Goal: Information Seeking & Learning: Check status

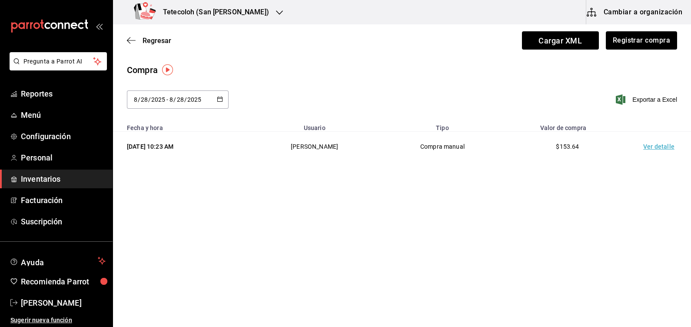
click at [192, 13] on h3 "Tetecoloh (San [PERSON_NAME])" at bounding box center [212, 12] width 113 height 10
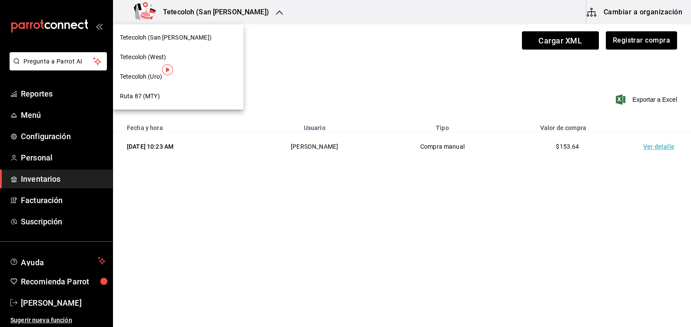
click at [66, 300] on div at bounding box center [345, 163] width 691 height 327
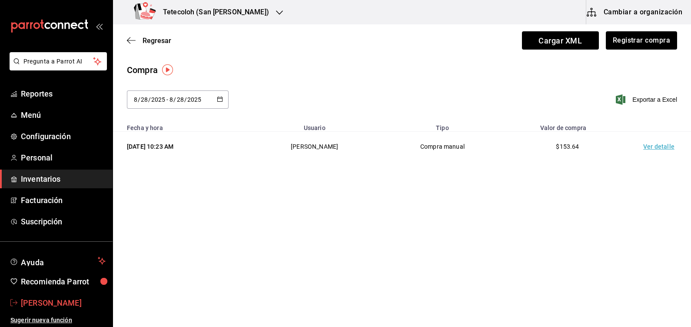
click at [52, 295] on link "Ana Hernandez" at bounding box center [56, 302] width 113 height 19
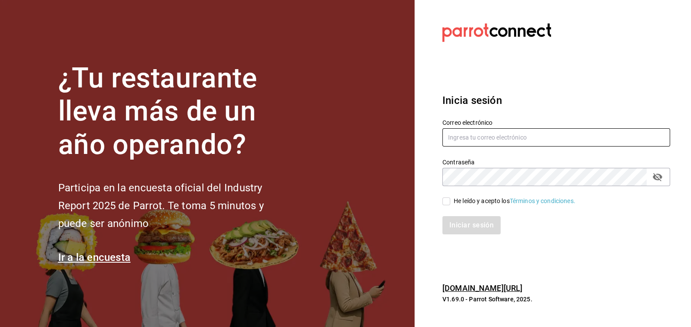
type input "auxiliar@tetecoloh.com"
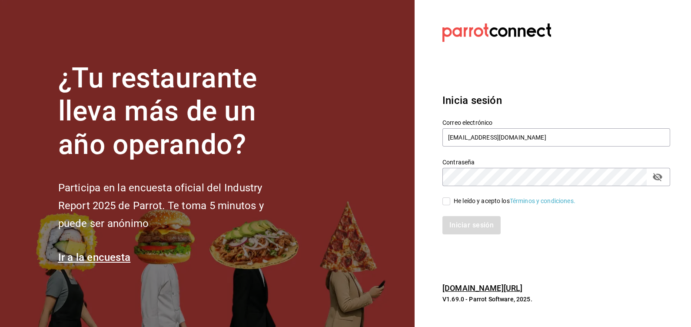
click at [460, 201] on div "He leído y acepto los Términos y condiciones." at bounding box center [515, 200] width 122 height 9
click at [450, 201] on input "He leído y acepto los Términos y condiciones." at bounding box center [446, 201] width 8 height 8
checkbox input "true"
click at [452, 233] on button "Iniciar sesión" at bounding box center [471, 225] width 59 height 18
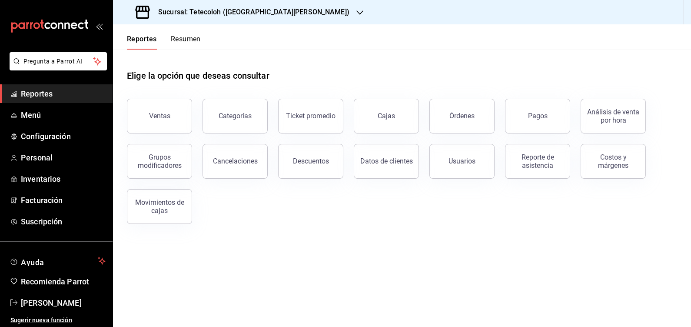
click at [219, 14] on h3 "Sucursal: Tetecoloh ([GEOGRAPHIC_DATA][PERSON_NAME])" at bounding box center [250, 12] width 198 height 10
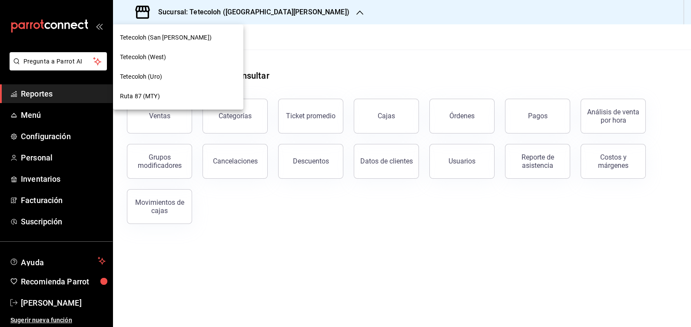
click at [46, 302] on div at bounding box center [345, 163] width 691 height 327
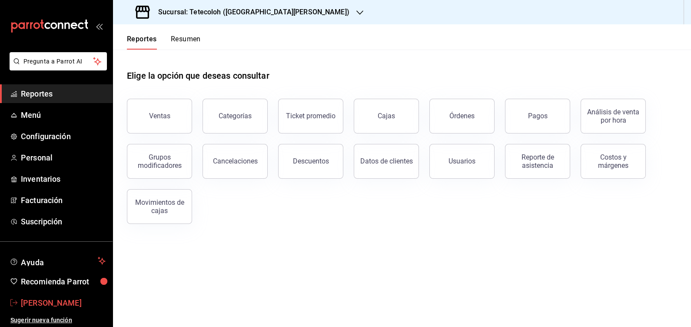
click at [29, 299] on span "Ana Hernandez" at bounding box center [63, 303] width 85 height 12
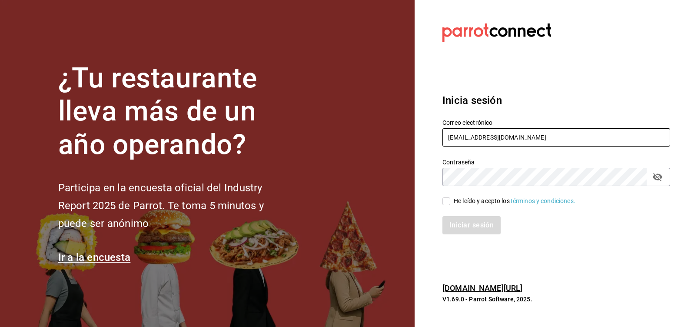
click at [487, 134] on input "auxiliar@tetecoloh.com" at bounding box center [556, 137] width 228 height 18
type input "compras@tetecoloh.com"
click at [454, 201] on div "He leído y acepto los Términos y condiciones." at bounding box center [515, 200] width 122 height 9
click at [450, 201] on input "He leído y acepto los Términos y condiciones." at bounding box center [446, 201] width 8 height 8
checkbox input "true"
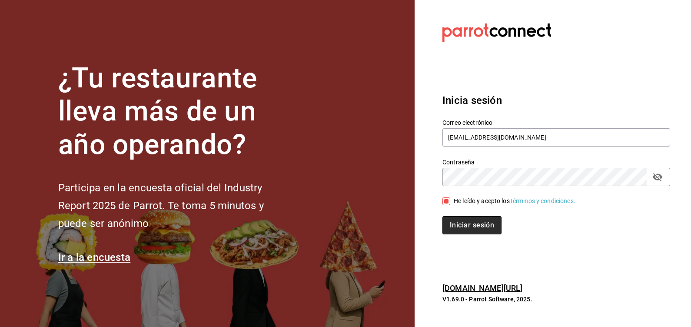
click at [454, 224] on button "Iniciar sesión" at bounding box center [471, 225] width 59 height 18
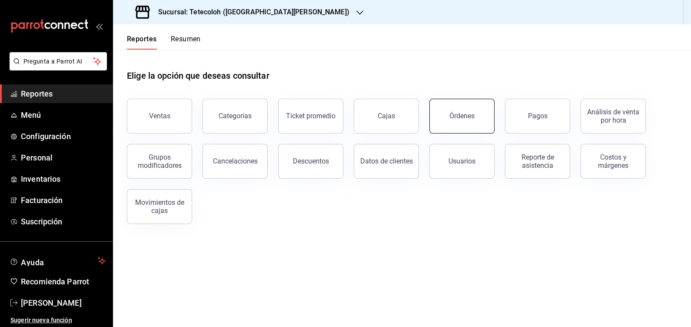
click at [458, 124] on button "Órdenes" at bounding box center [461, 116] width 65 height 35
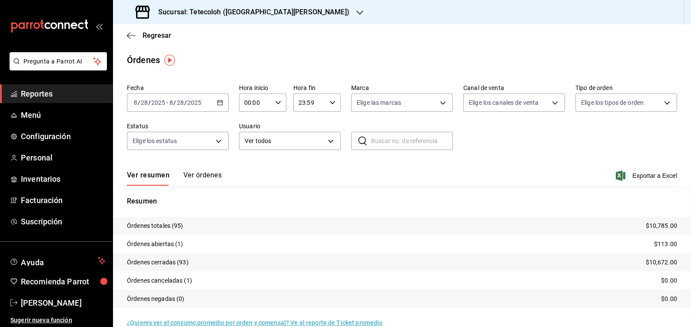
click at [219, 100] on 314 "button" at bounding box center [219, 102] width 5 height 5
click at [163, 224] on span "Rango de fechas" at bounding box center [167, 226] width 67 height 9
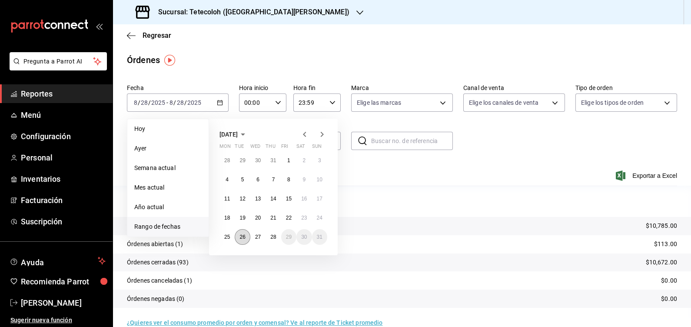
click at [247, 234] on button "26" at bounding box center [242, 237] width 15 height 16
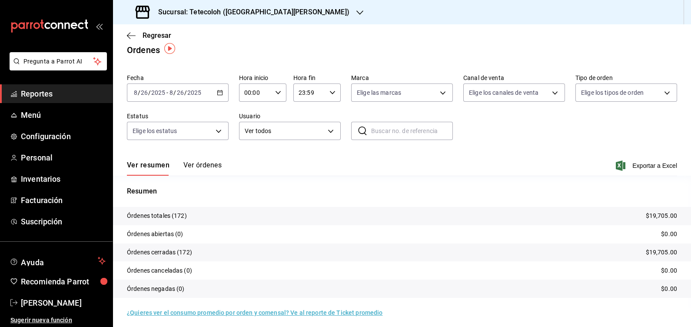
scroll to position [14, 0]
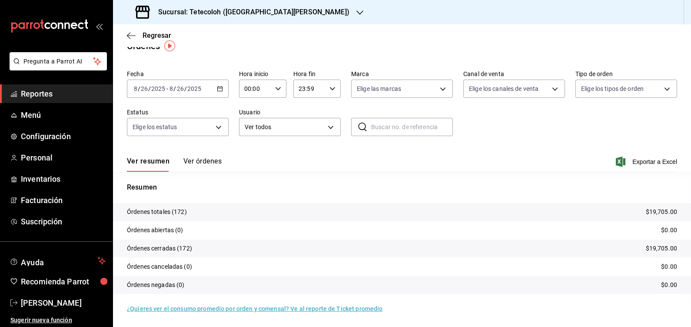
click at [211, 157] on button "Ver órdenes" at bounding box center [202, 164] width 38 height 15
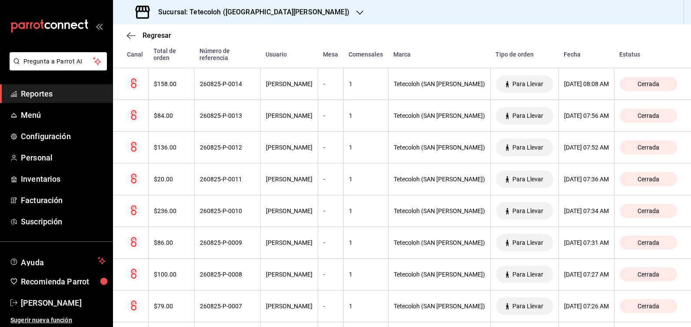
scroll to position [5209, 0]
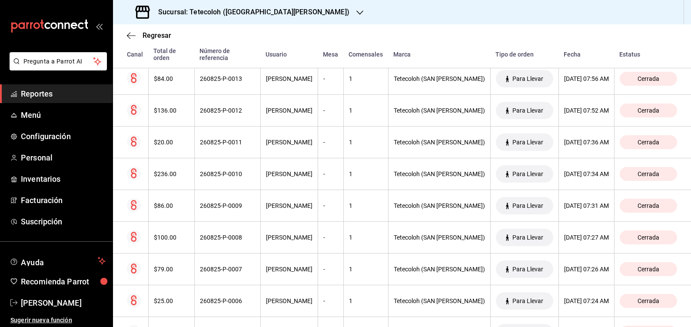
click at [272, 18] on div "Sucursal: Tetecoloh ([GEOGRAPHIC_DATA][PERSON_NAME])" at bounding box center [243, 12] width 247 height 24
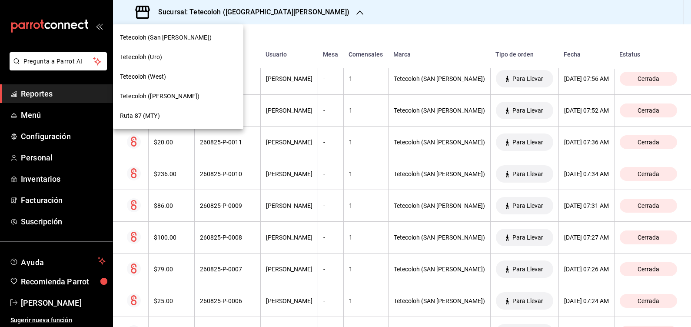
click at [172, 102] on div "Tetecoloh ([PERSON_NAME])" at bounding box center [178, 96] width 130 height 20
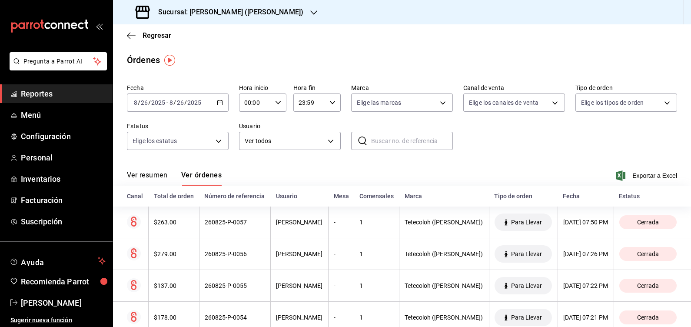
click at [509, 118] on div "Fecha [DATE] [DATE] - [DATE] [DATE] Hora inicio 00:00 Hora inicio Hora fin 23:5…" at bounding box center [402, 120] width 550 height 80
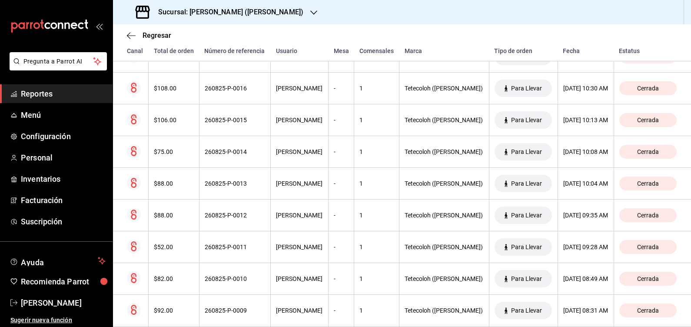
scroll to position [1755, 0]
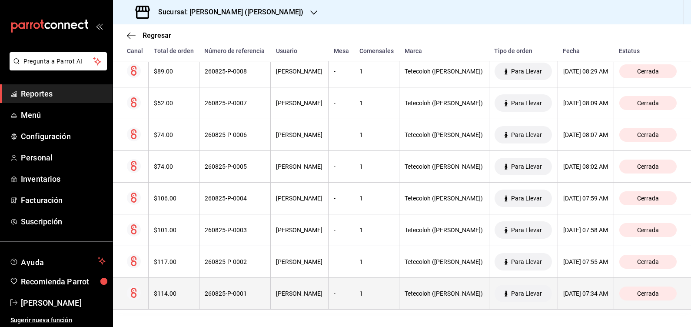
click at [615, 285] on th "Cerrada" at bounding box center [651, 294] width 77 height 32
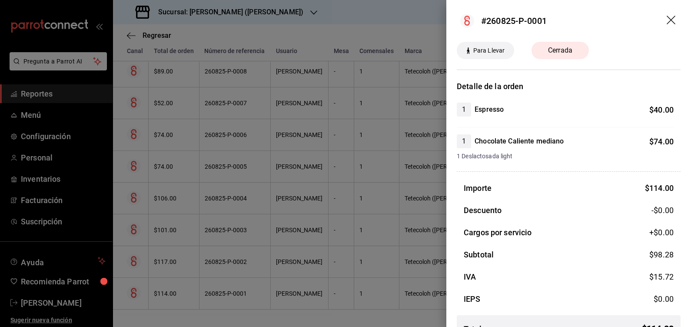
scroll to position [21, 0]
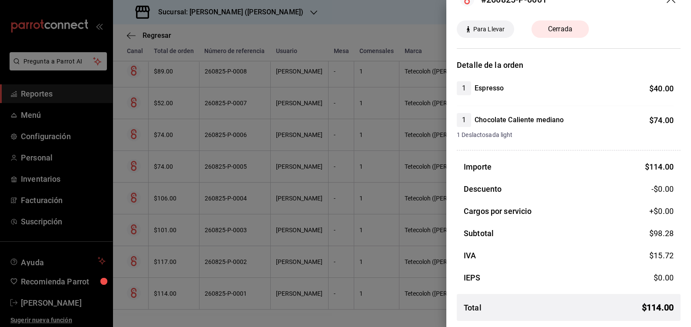
click at [254, 82] on div at bounding box center [345, 163] width 691 height 327
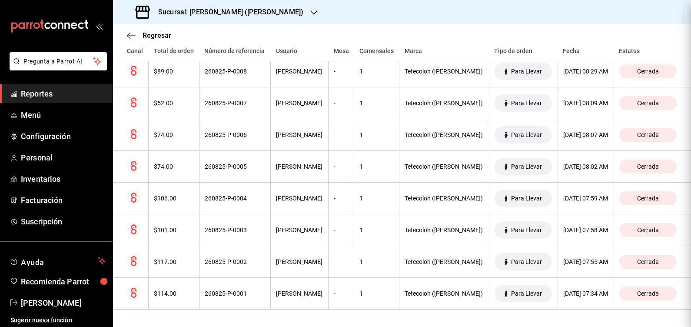
scroll to position [0, 0]
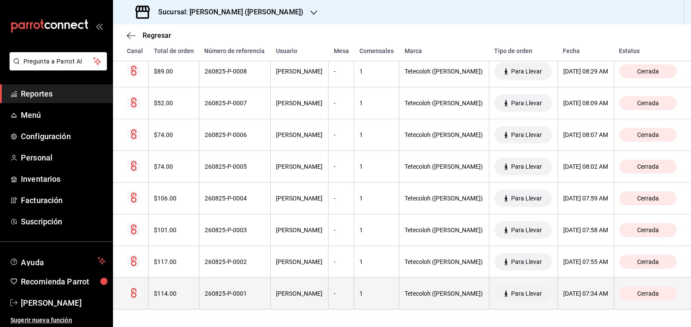
click at [563, 290] on div "[DATE] 07:34 AM" at bounding box center [585, 293] width 45 height 7
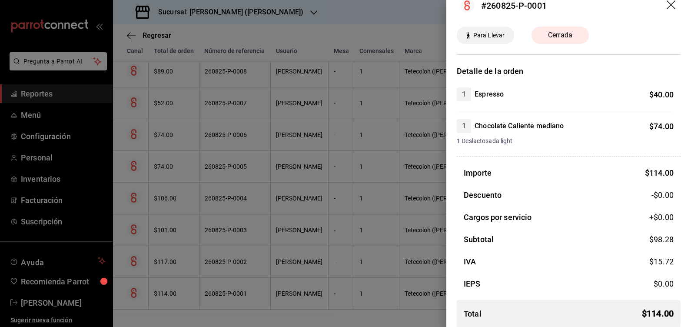
scroll to position [21, 0]
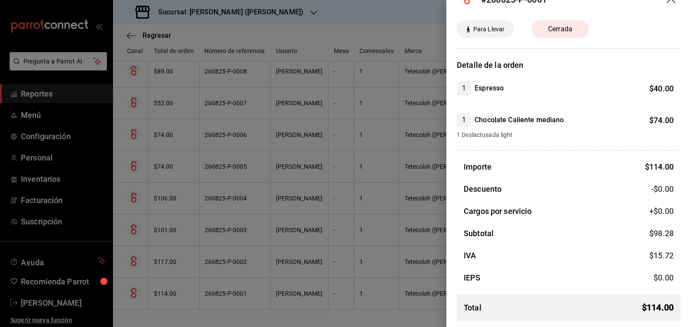
click at [321, 111] on div at bounding box center [345, 163] width 691 height 327
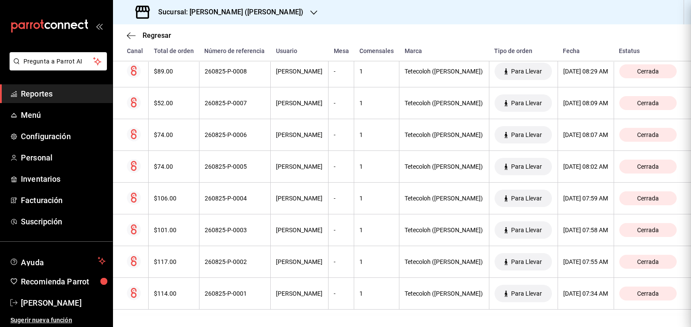
scroll to position [0, 0]
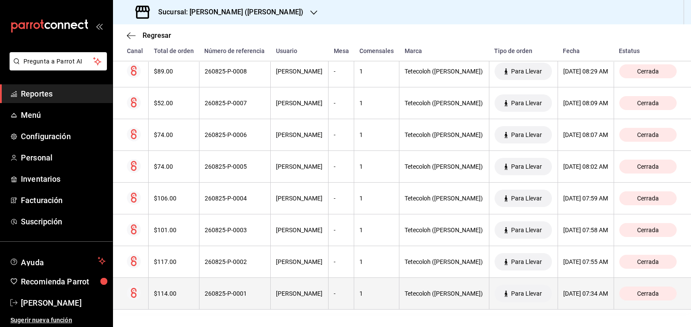
click at [572, 298] on th "[DATE] 07:34 AM" at bounding box center [585, 294] width 56 height 32
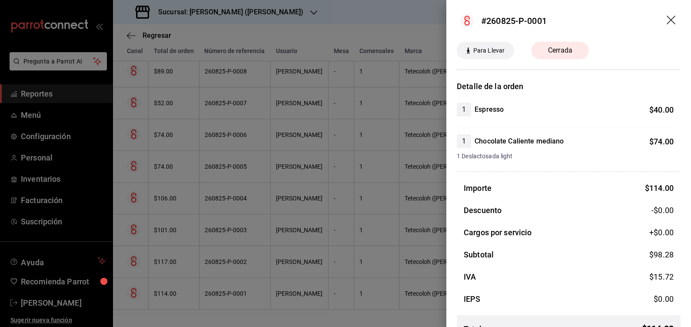
drag, startPoint x: 344, startPoint y: 56, endPoint x: 418, endPoint y: 6, distance: 89.3
click at [345, 56] on div at bounding box center [345, 163] width 691 height 327
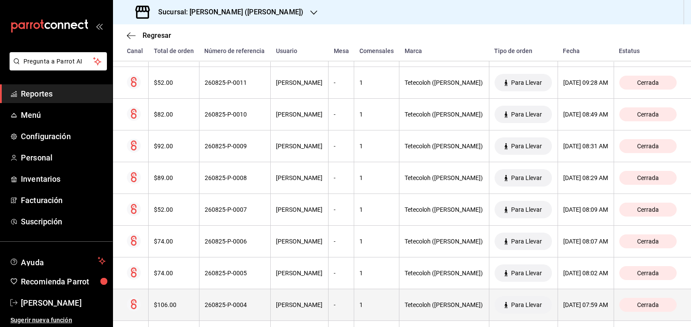
scroll to position [1755, 0]
